Goal: Find specific page/section: Locate a particular part of the current website

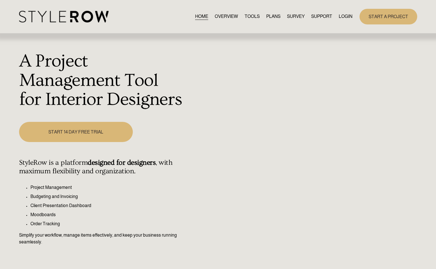
click at [351, 20] on link "LOGIN" at bounding box center [346, 17] width 14 height 8
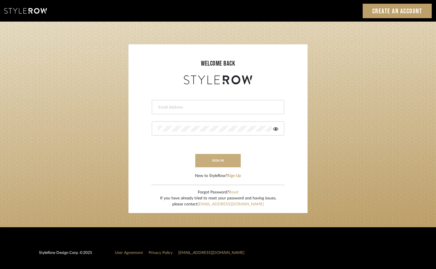
type input "hannah@roomerslimited.com"
click at [209, 163] on button "sign in" at bounding box center [217, 160] width 45 height 13
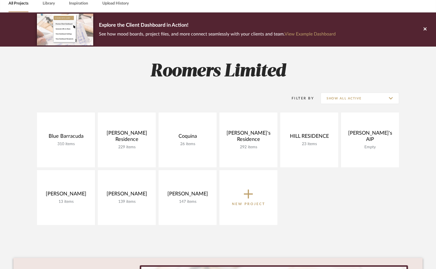
scroll to position [57, 0]
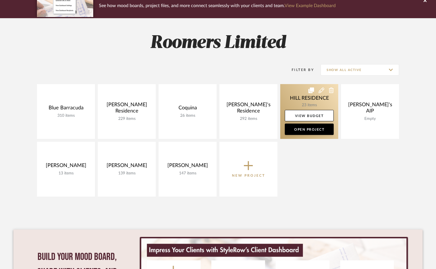
click at [301, 100] on link at bounding box center [309, 111] width 58 height 55
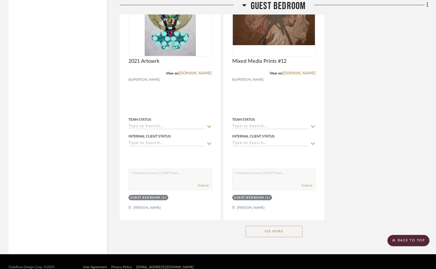
scroll to position [978, 0]
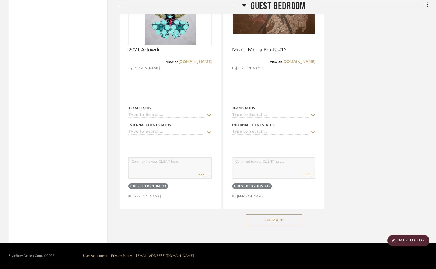
click at [275, 223] on button "See More" at bounding box center [274, 220] width 57 height 11
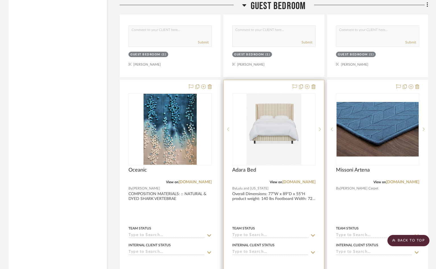
scroll to position [1120, 0]
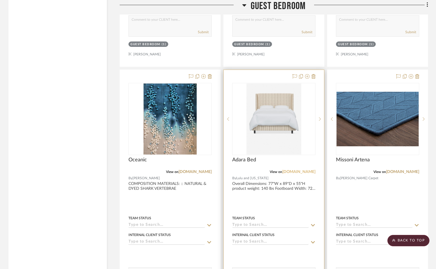
click at [294, 172] on link "[DOMAIN_NAME]" at bounding box center [298, 172] width 33 height 4
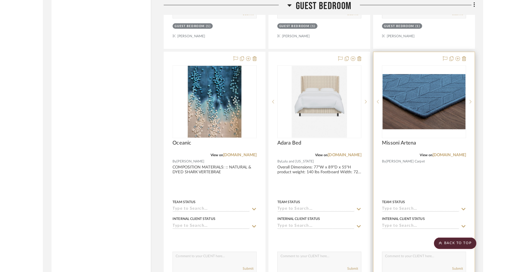
scroll to position [1149, 0]
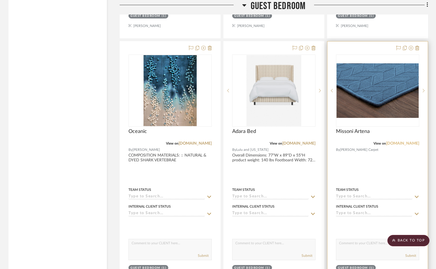
click at [404, 142] on link "[DOMAIN_NAME]" at bounding box center [402, 144] width 33 height 4
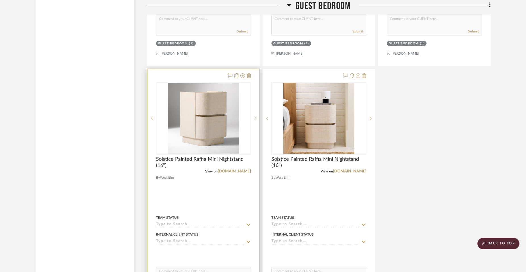
scroll to position [1888, 0]
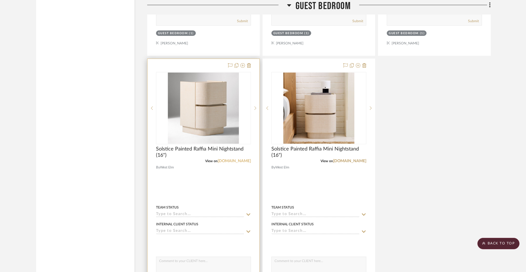
click at [240, 162] on link "[DOMAIN_NAME]" at bounding box center [234, 161] width 33 height 4
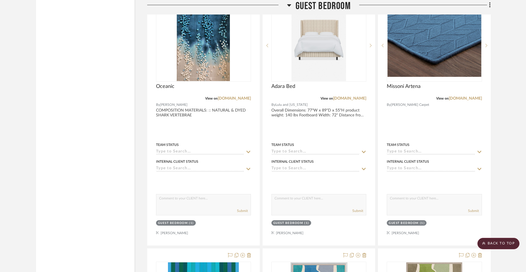
scroll to position [1194, 0]
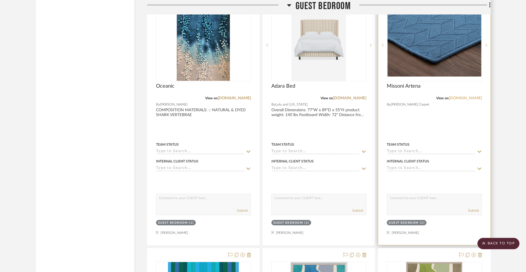
click at [440, 97] on link "[DOMAIN_NAME]" at bounding box center [465, 98] width 33 height 4
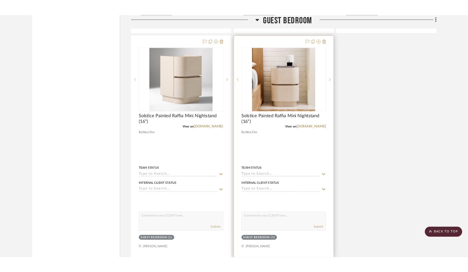
scroll to position [1933, 0]
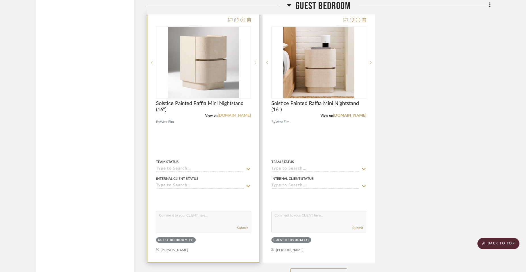
click at [235, 115] on link "[DOMAIN_NAME]" at bounding box center [234, 115] width 33 height 4
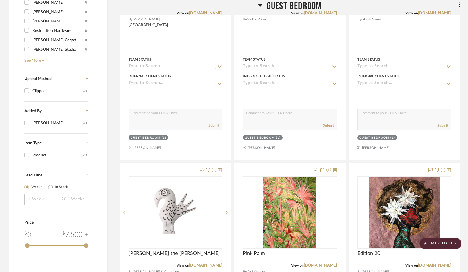
scroll to position [534, 0]
